Goal: Task Accomplishment & Management: Use online tool/utility

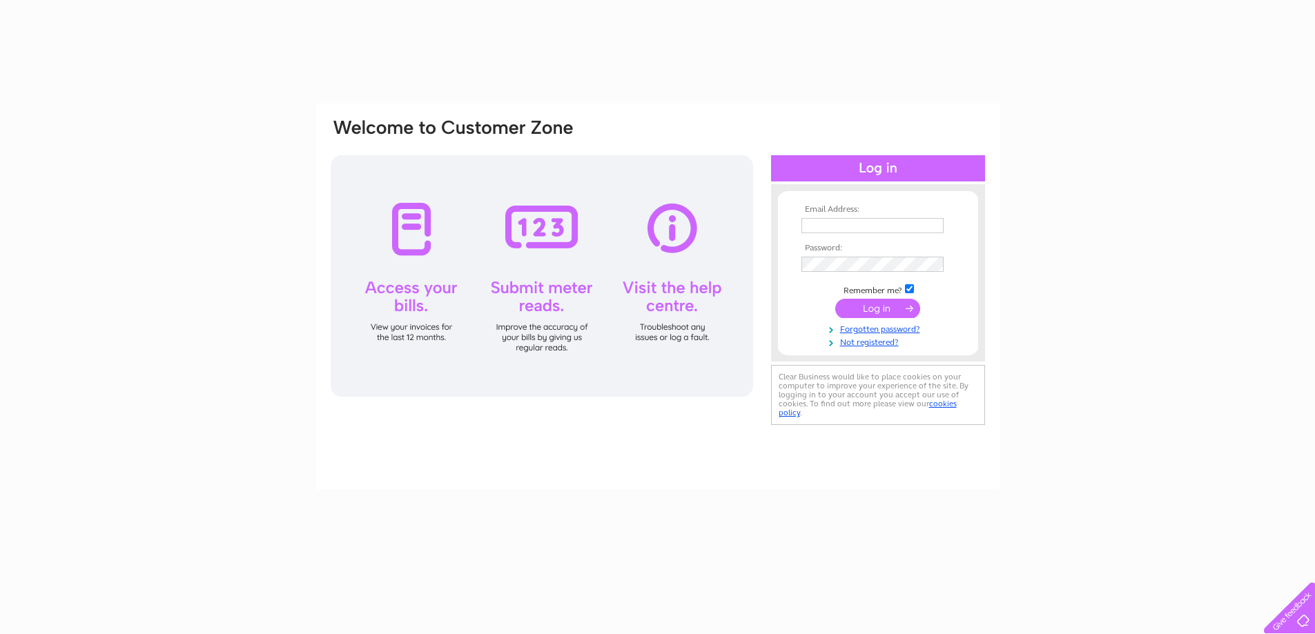
type input "bennetsbar@btconnect.com"
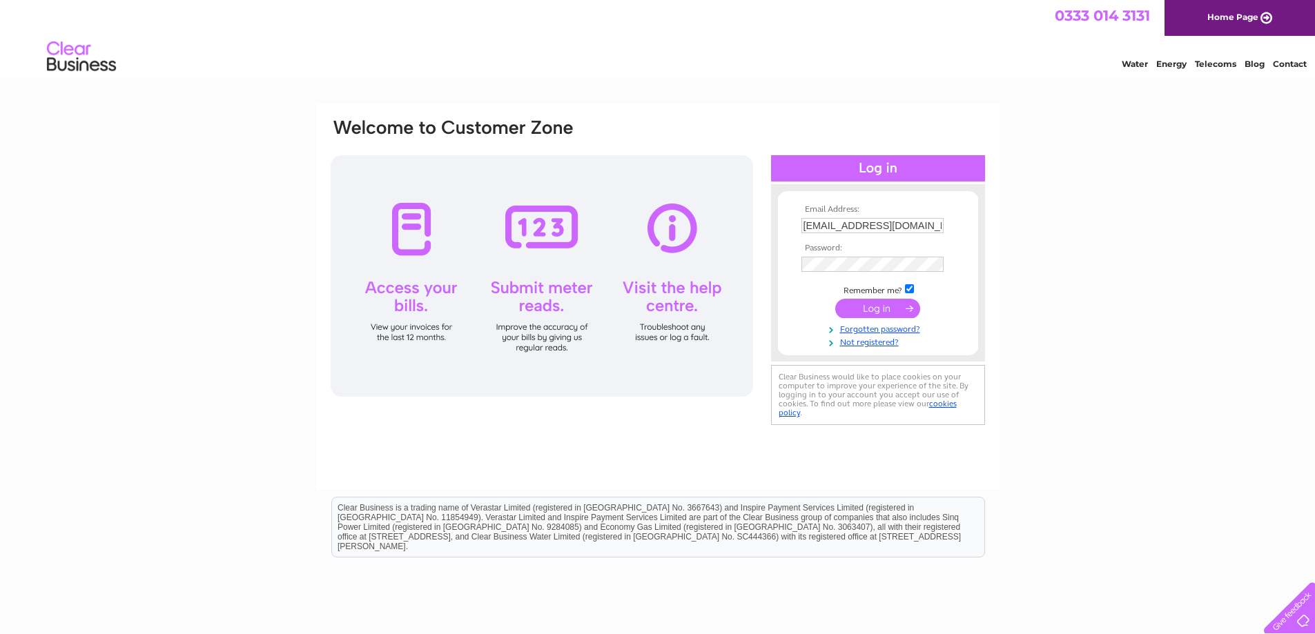
click at [876, 312] on input "submit" at bounding box center [877, 308] width 85 height 19
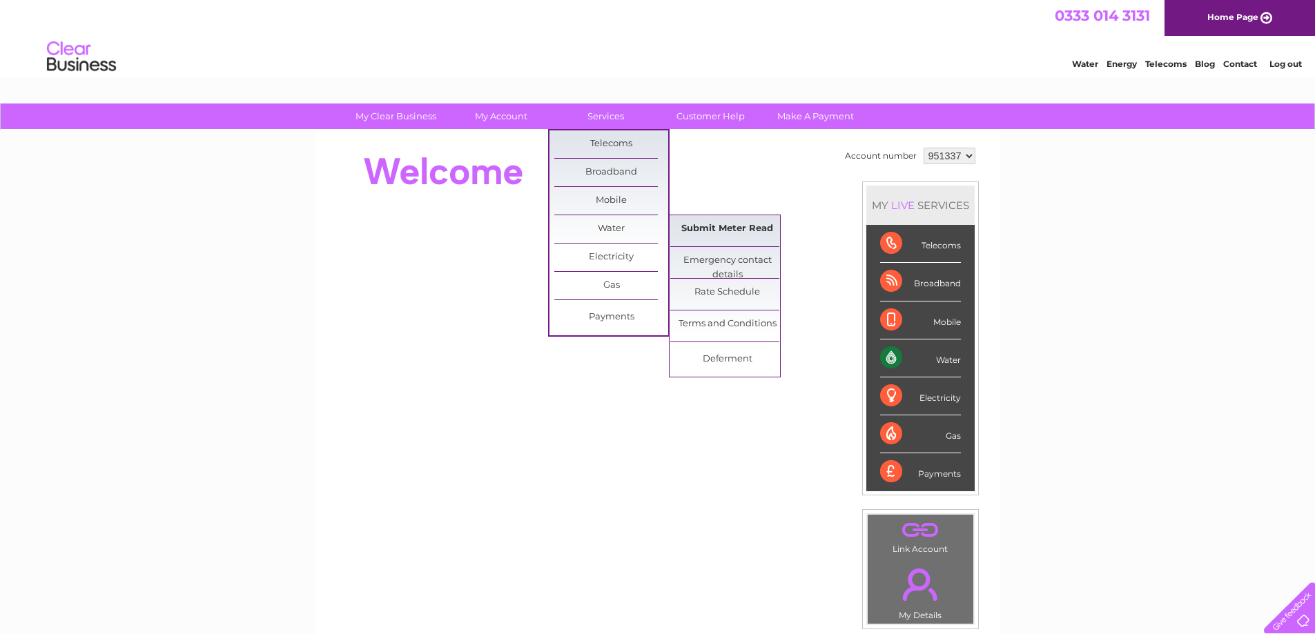
click at [711, 228] on link "Submit Meter Read" at bounding box center [727, 229] width 114 height 28
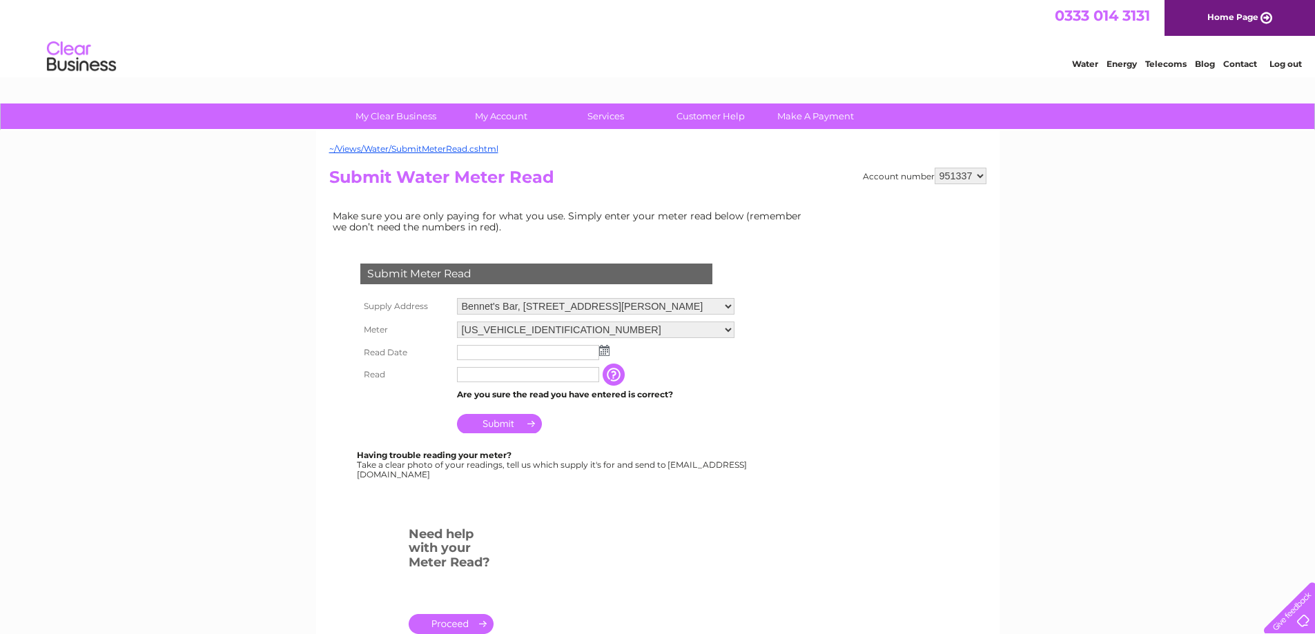
click at [561, 345] on input "text" at bounding box center [528, 352] width 142 height 15
click at [607, 352] on img at bounding box center [605, 351] width 10 height 11
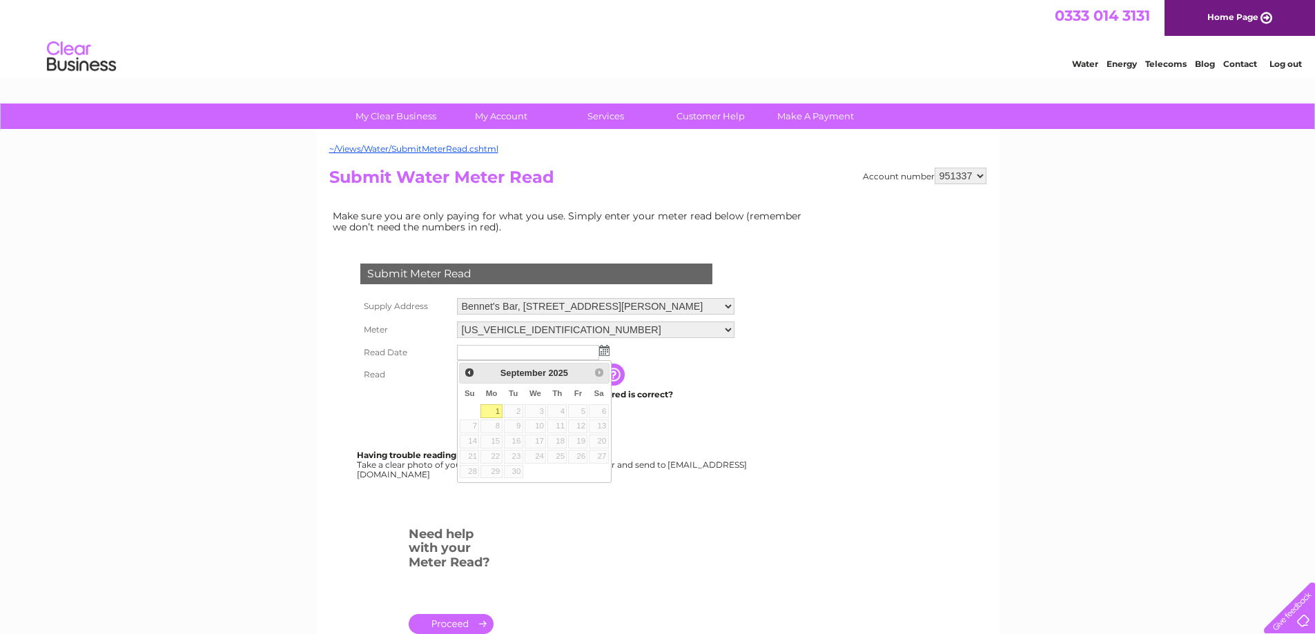
click at [493, 408] on link "1" at bounding box center [490, 411] width 21 height 14
type input "2025/09/01"
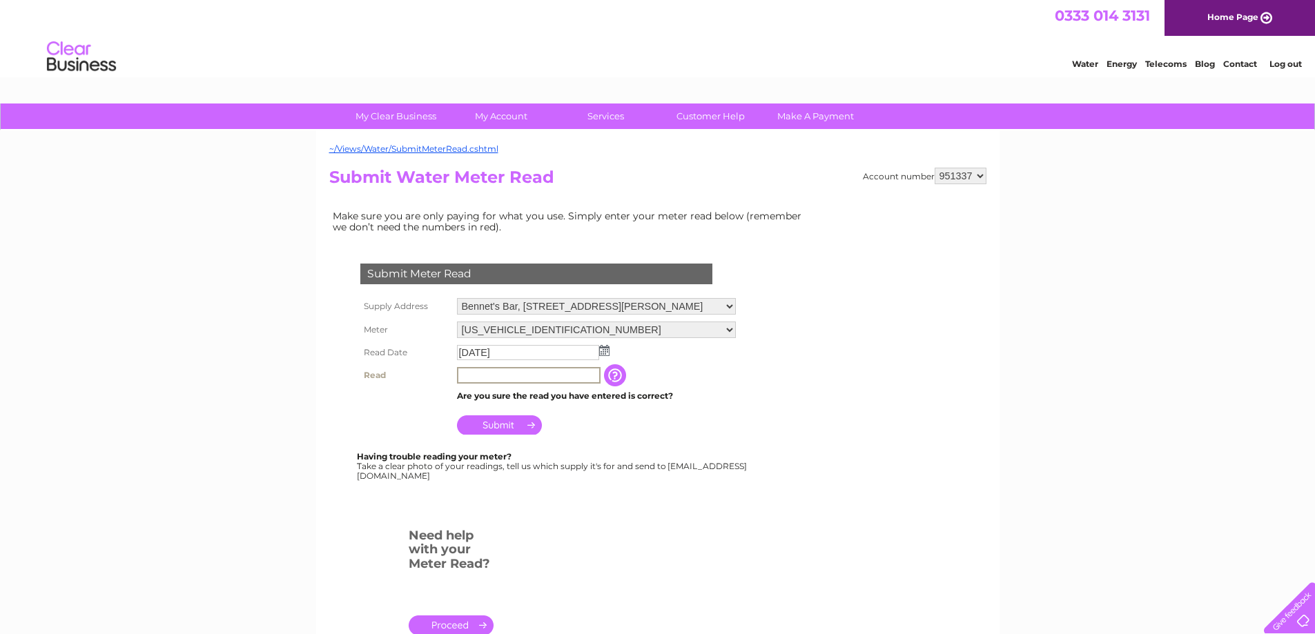
click at [491, 376] on input "text" at bounding box center [529, 375] width 144 height 17
type input "5755"
click at [500, 426] on input "Submit" at bounding box center [499, 423] width 85 height 19
